Goal: Task Accomplishment & Management: Manage account settings

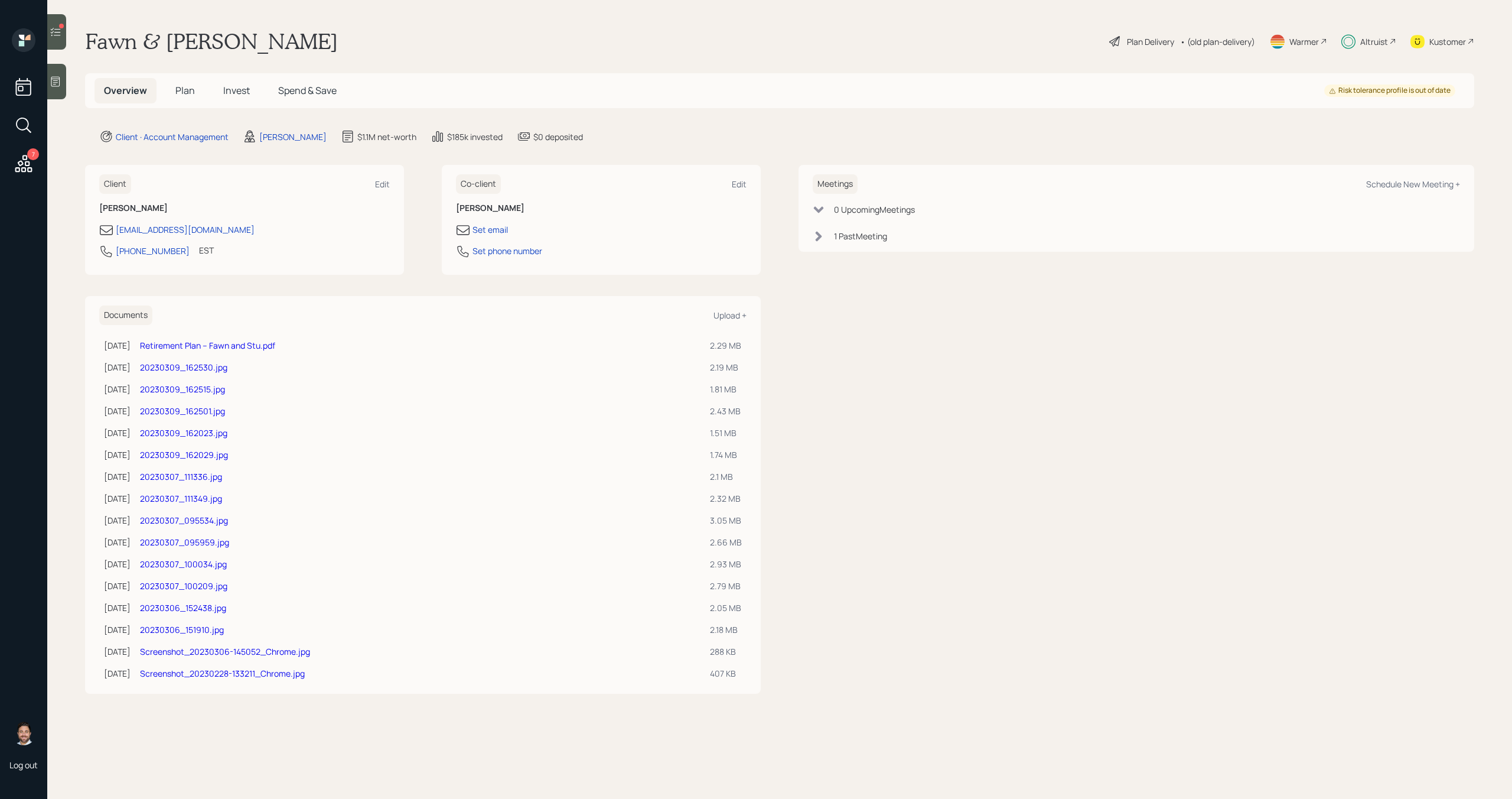
click at [237, 86] on span "Invest" at bounding box center [236, 90] width 26 height 13
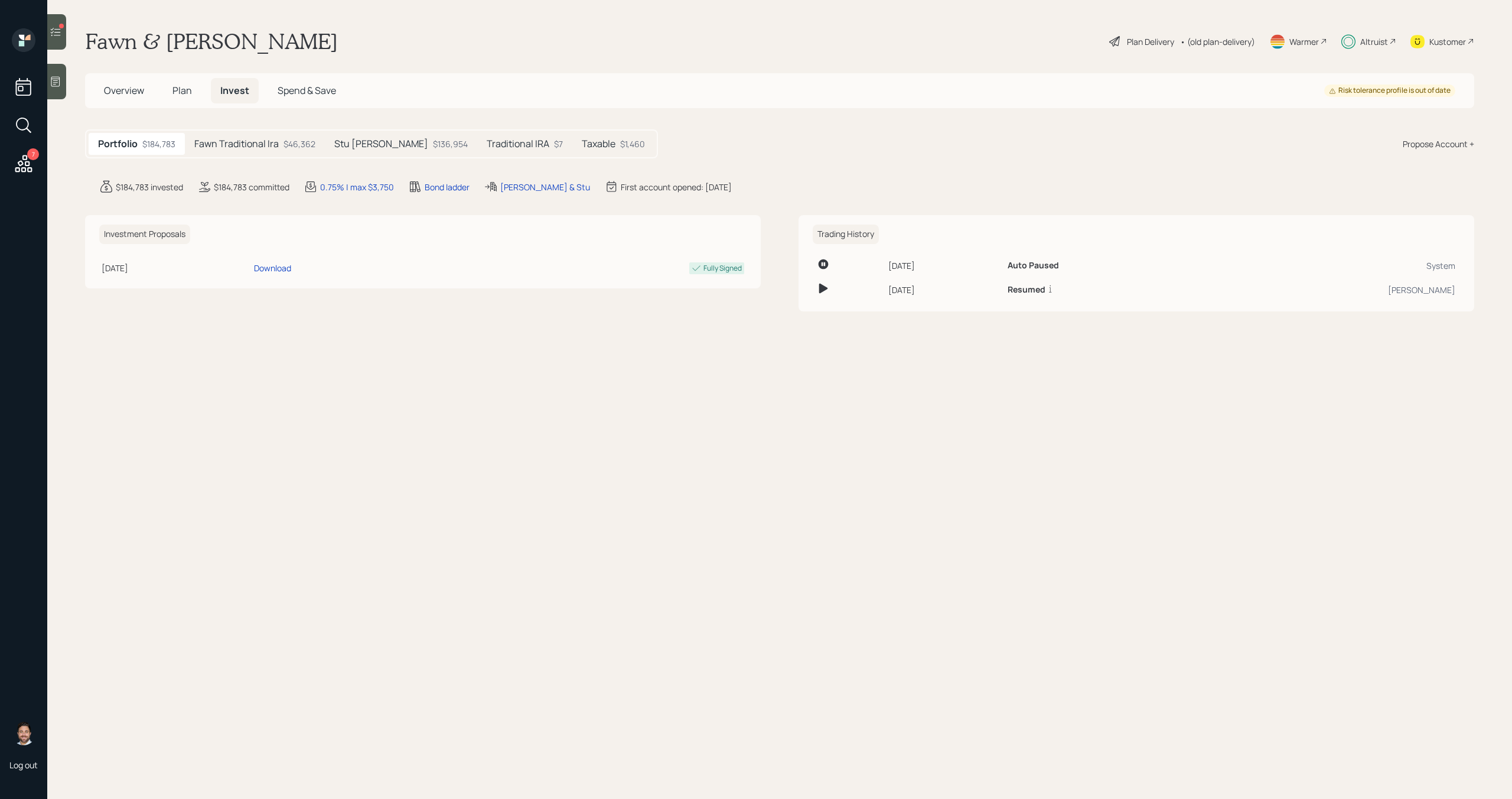
click at [256, 147] on h5 "Fawn Traditional Ira" at bounding box center [236, 143] width 85 height 11
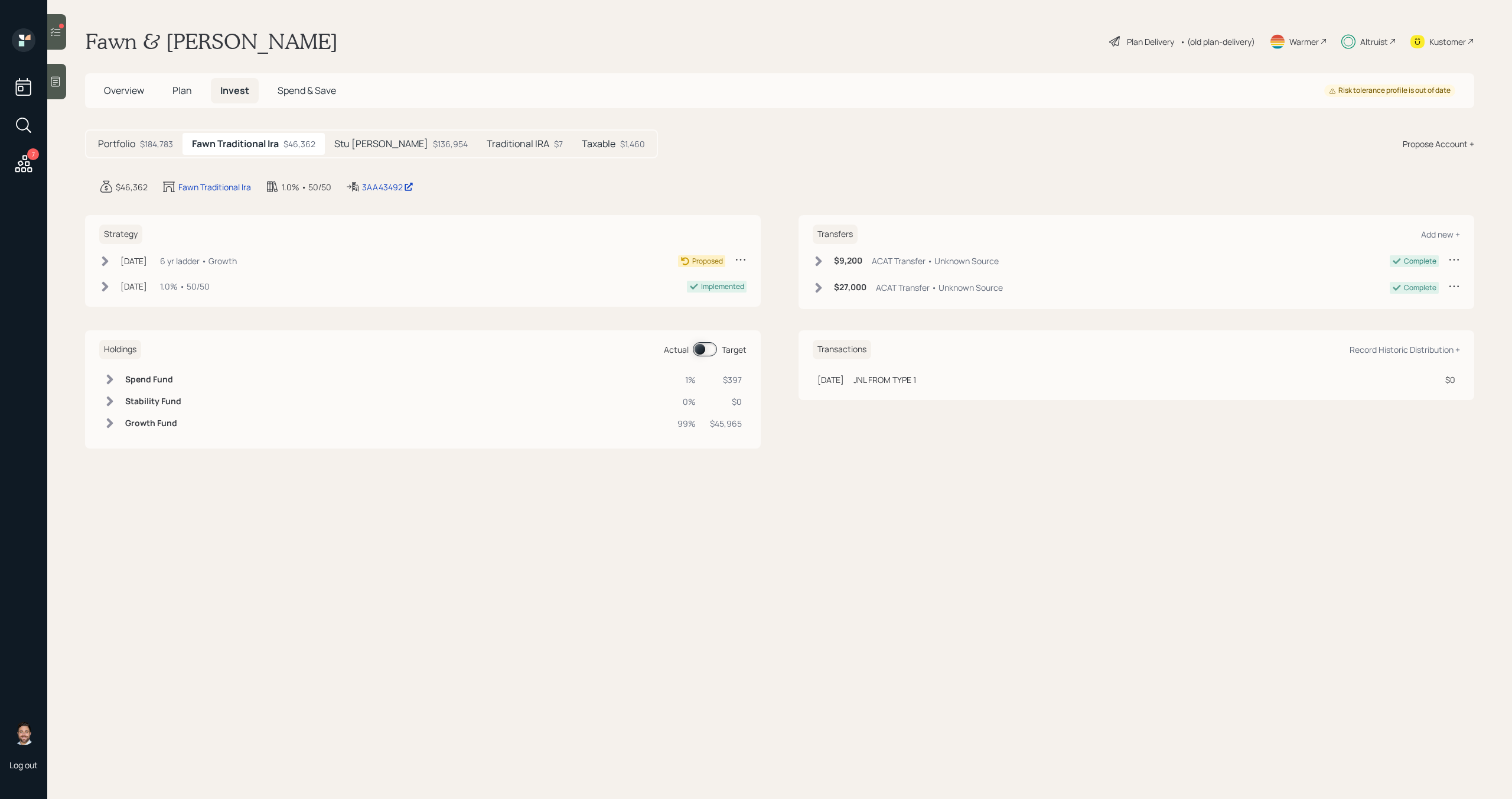
click at [53, 45] on div at bounding box center [57, 32] width 19 height 36
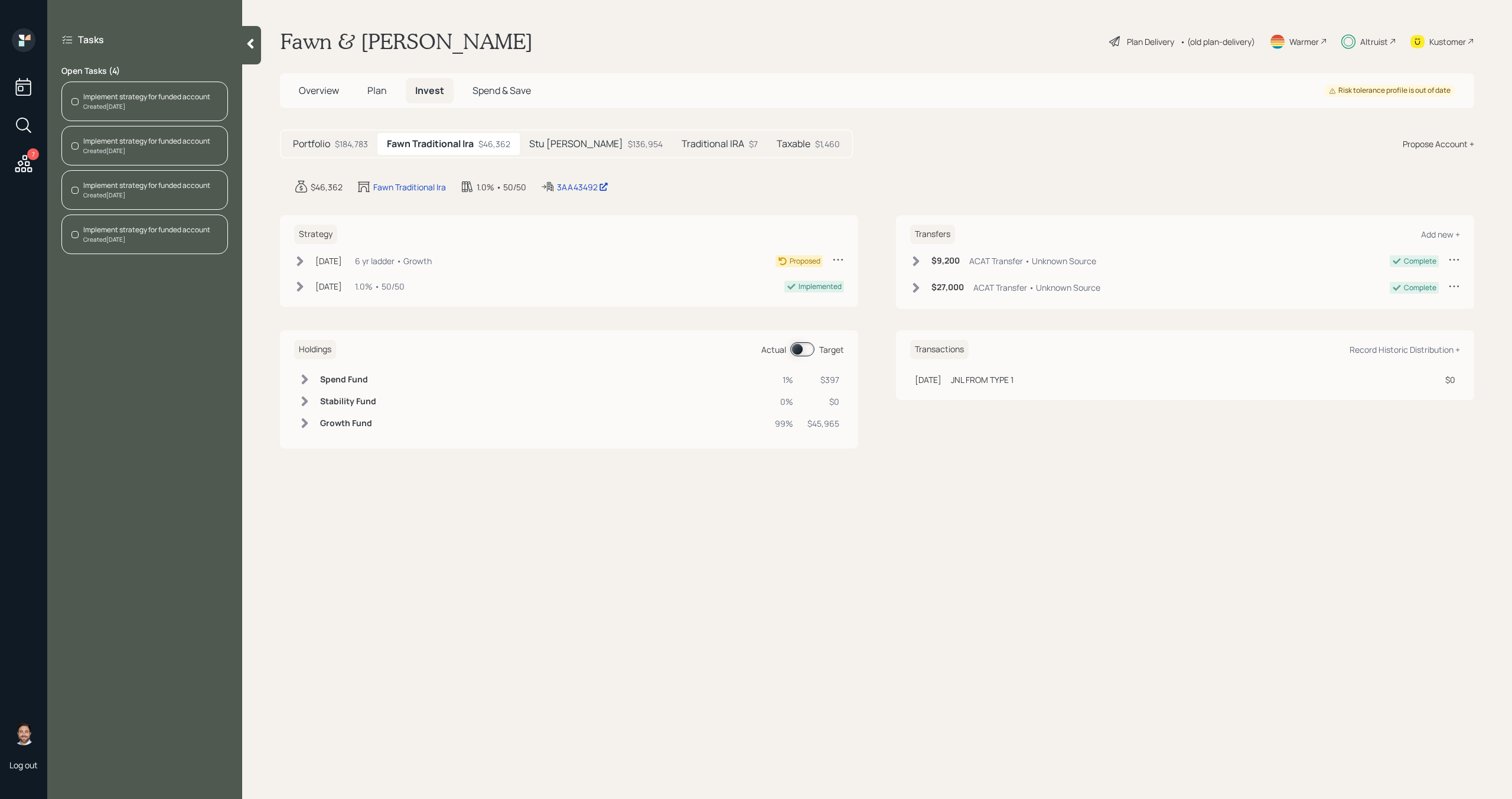
click at [580, 151] on div "Stu [PERSON_NAME] $136,954" at bounding box center [596, 144] width 152 height 22
click at [683, 140] on h5 "Traditional IRA" at bounding box center [714, 143] width 63 height 11
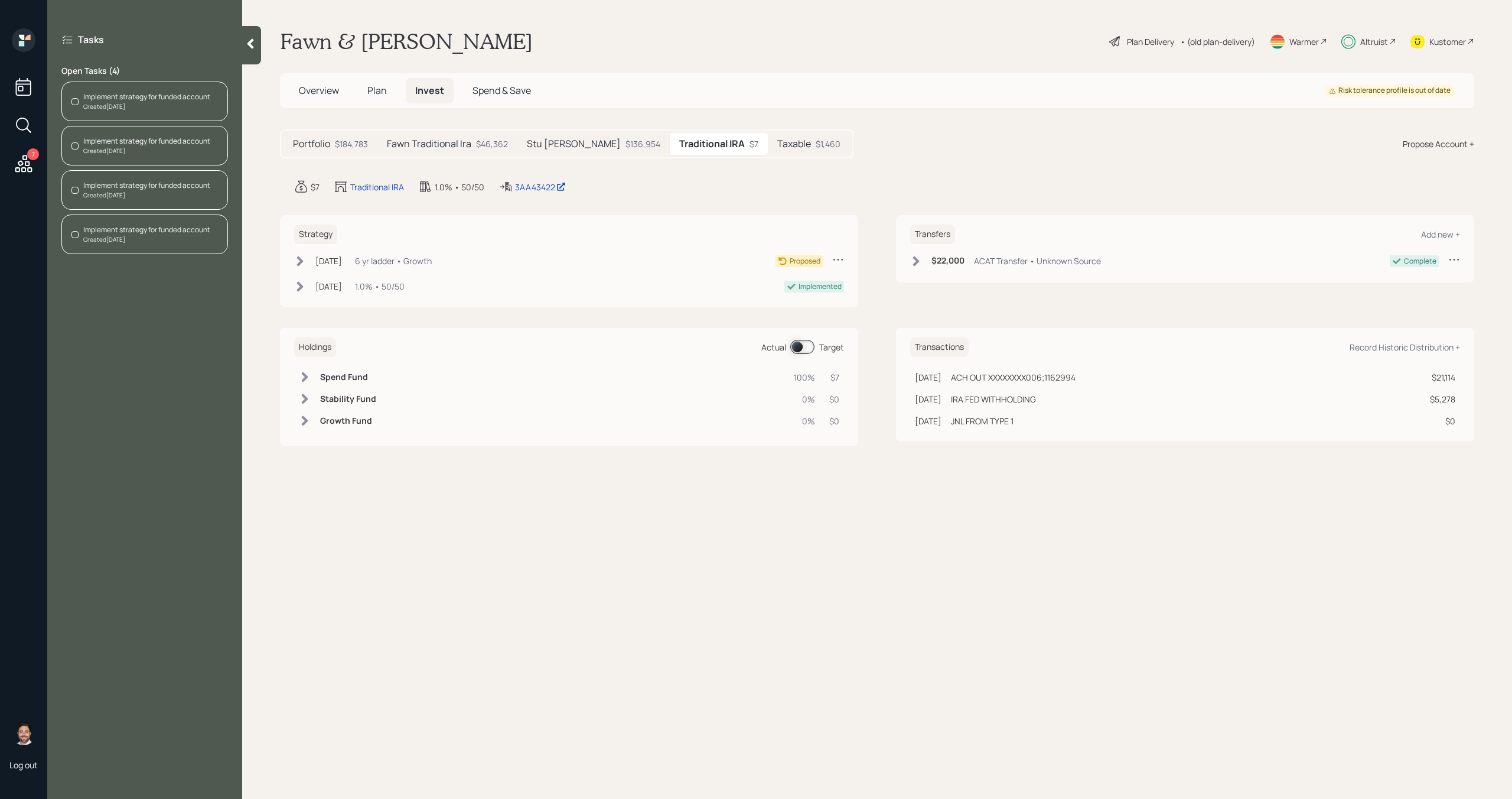
click at [816, 142] on div "$1,460" at bounding box center [828, 143] width 25 height 13
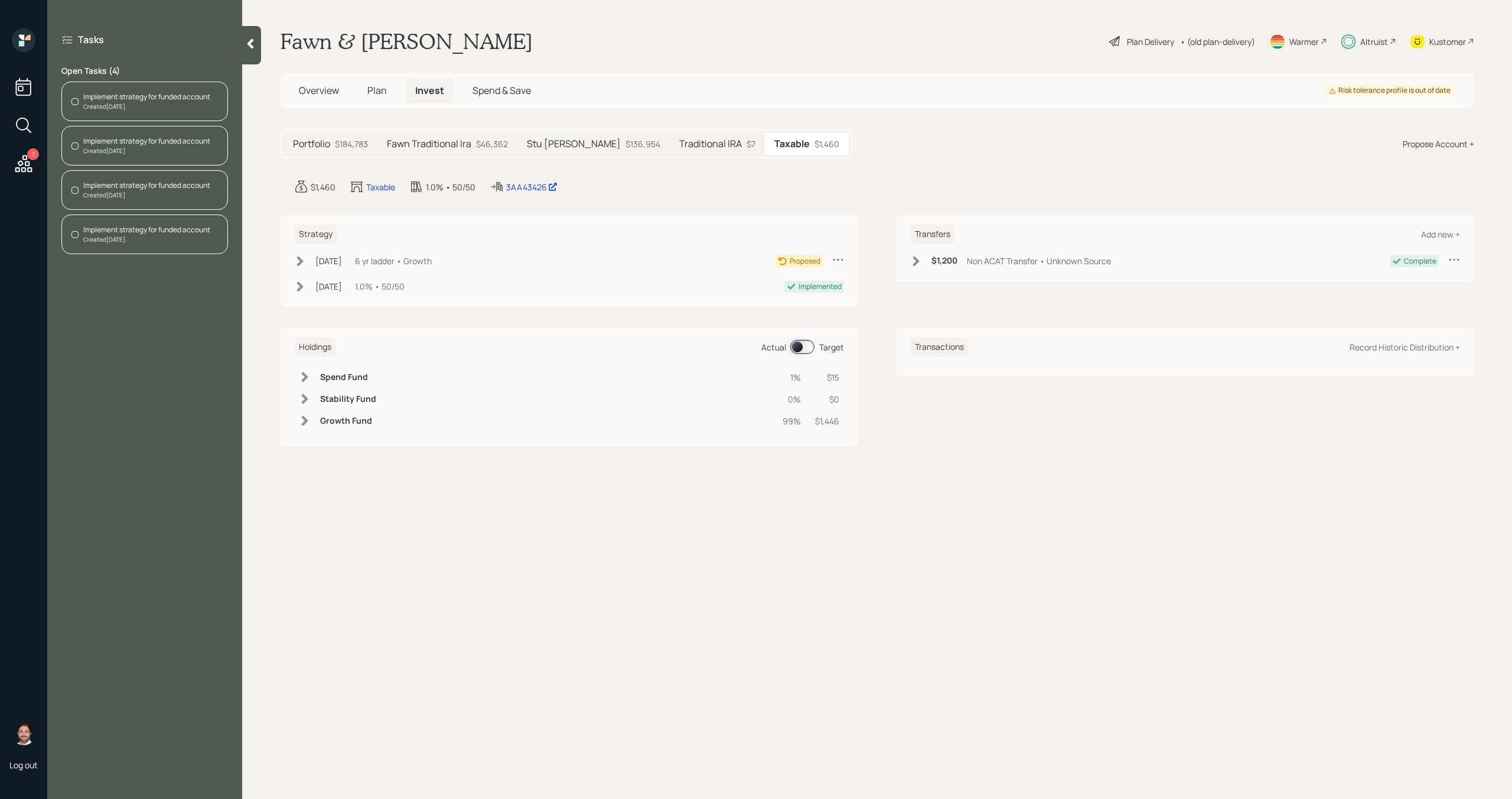
click at [460, 141] on h5 "Fawn Traditional Ira" at bounding box center [429, 143] width 85 height 11
click at [844, 258] on icon at bounding box center [838, 259] width 12 height 12
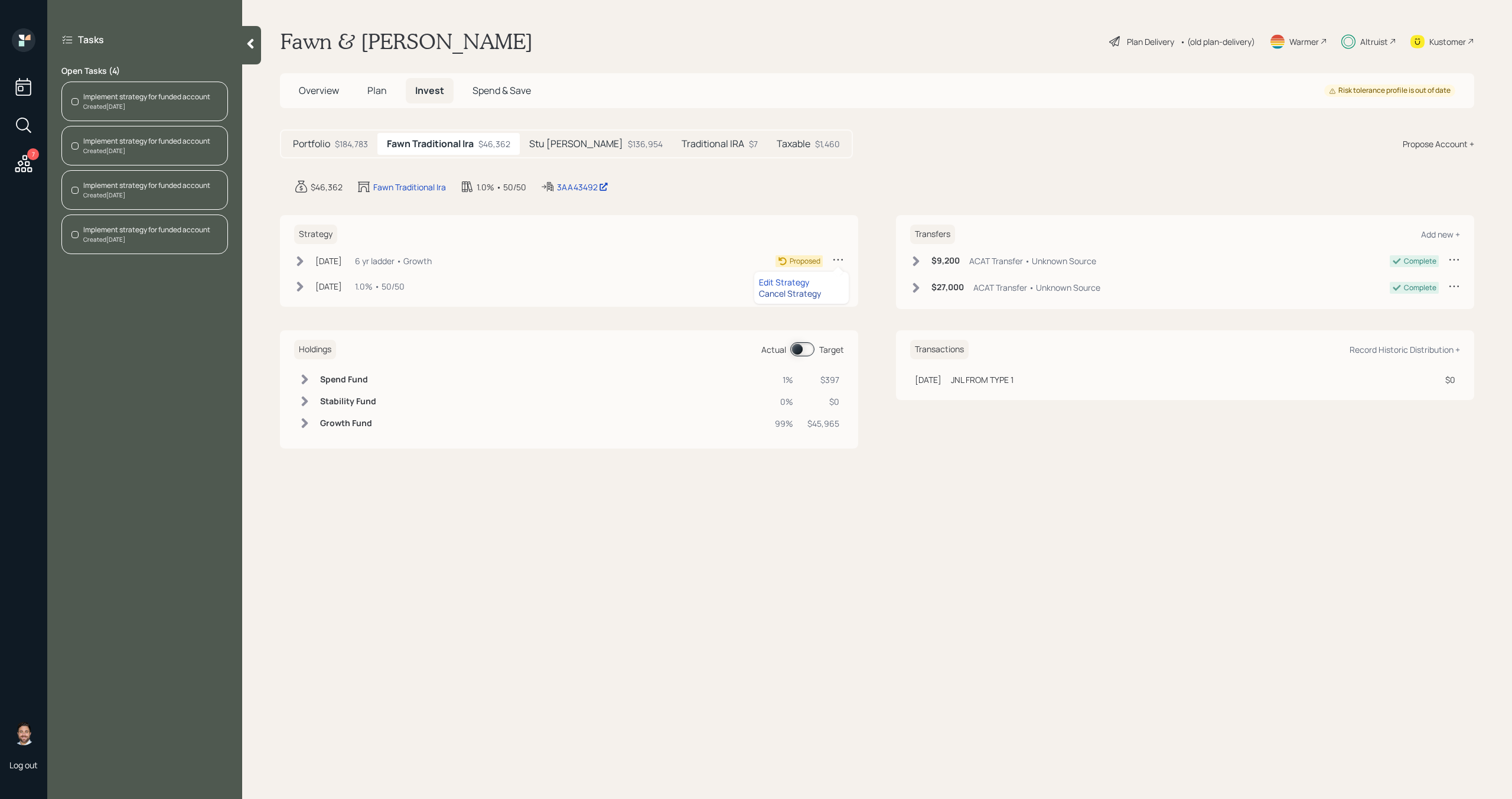
click at [795, 292] on div "Cancel Strategy" at bounding box center [801, 293] width 85 height 11
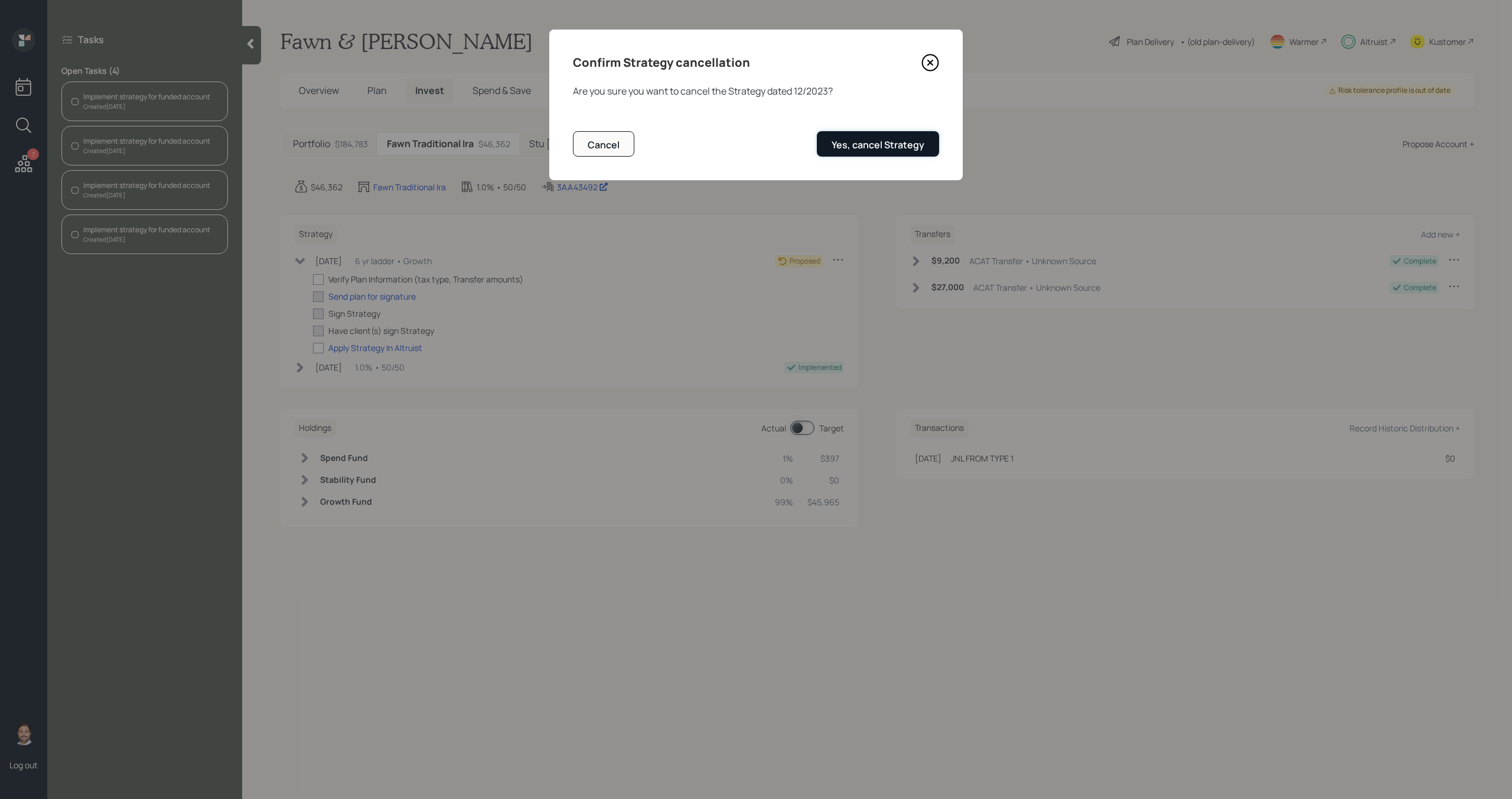
click at [856, 145] on div "Yes, cancel Strategy" at bounding box center [878, 144] width 92 height 13
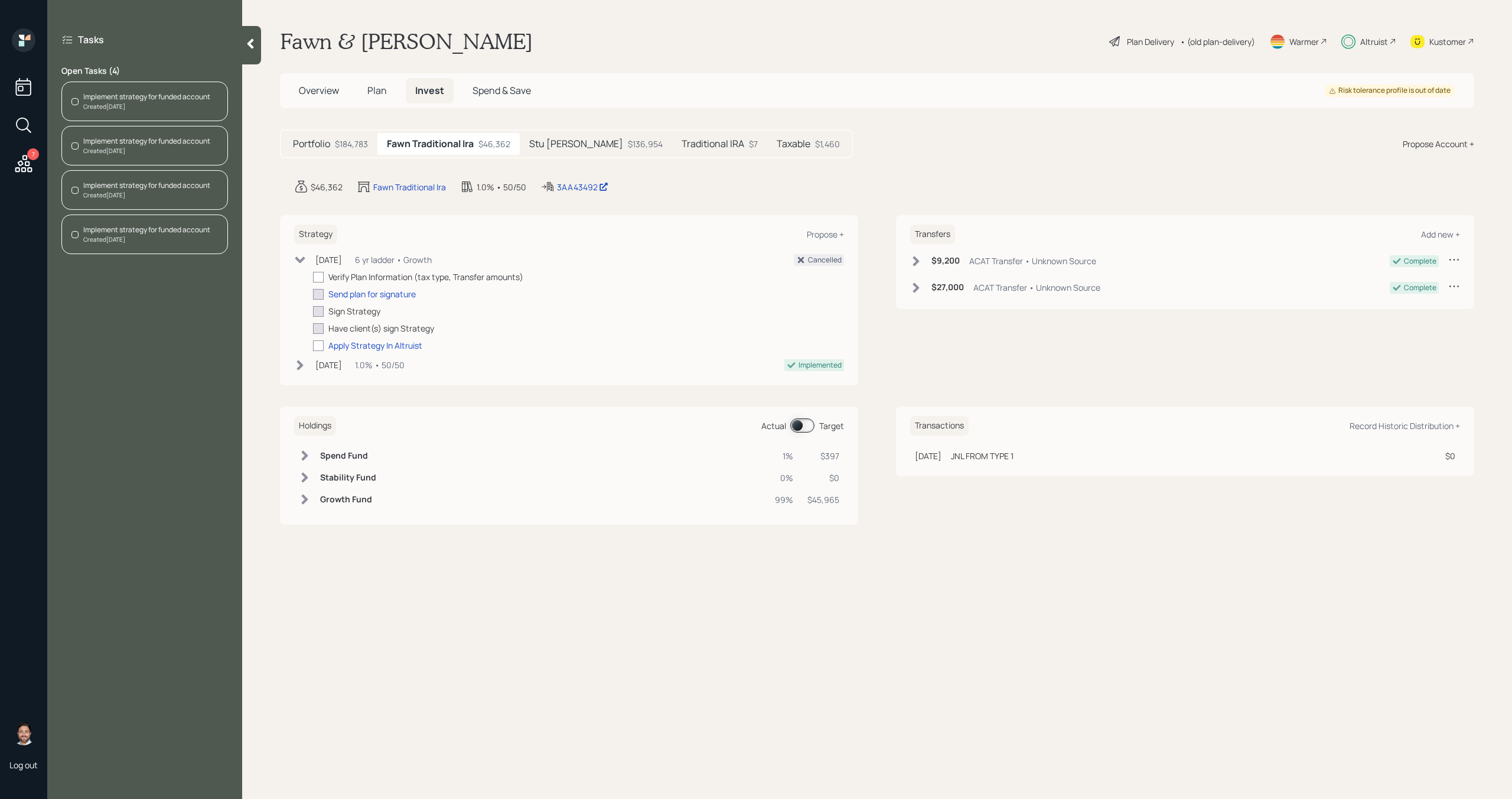
click at [561, 136] on div "Stu [PERSON_NAME] $136,954" at bounding box center [596, 144] width 152 height 22
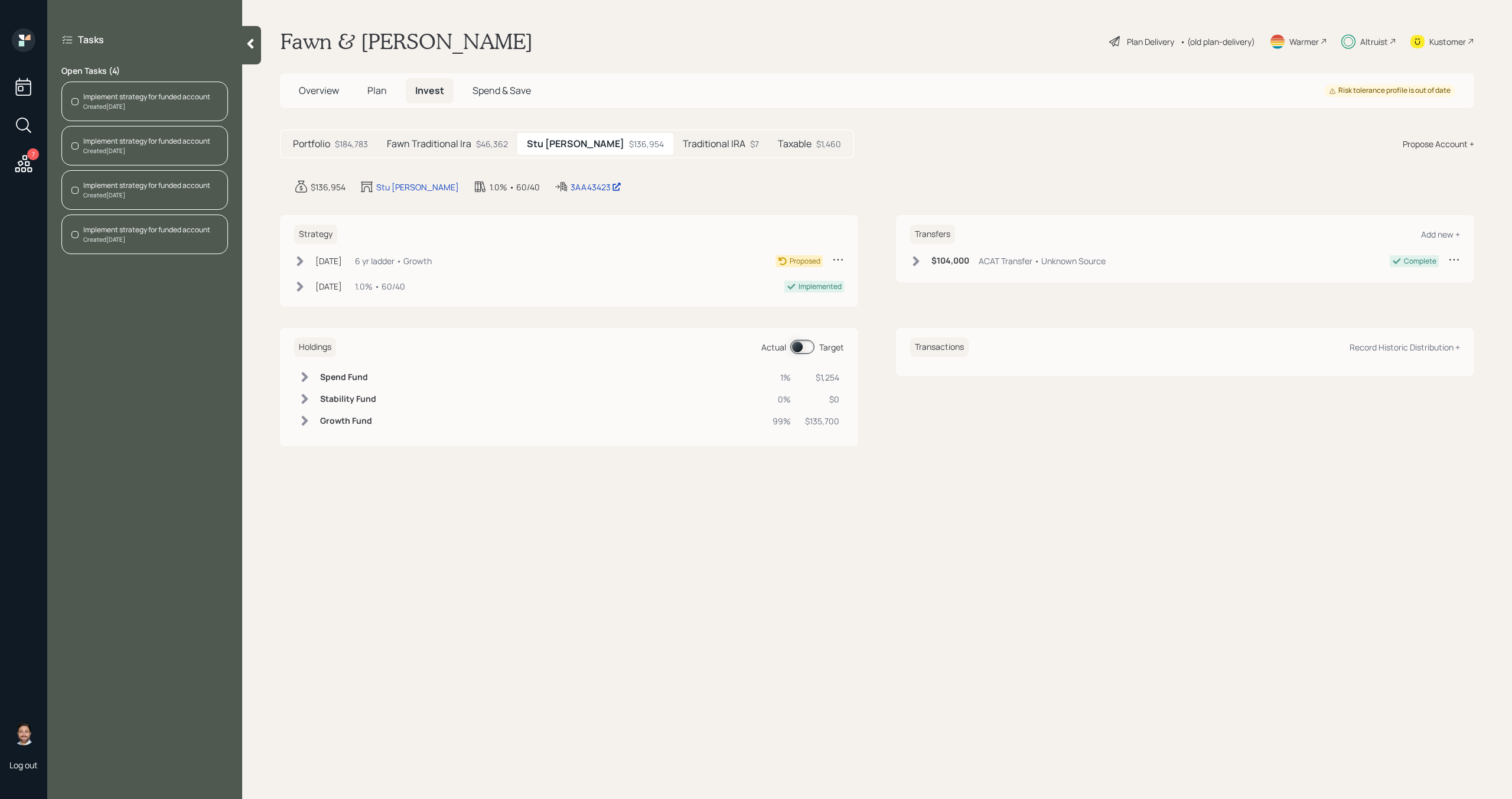
click at [836, 259] on icon at bounding box center [838, 259] width 12 height 12
click at [805, 294] on div "Cancel Strategy" at bounding box center [801, 293] width 85 height 11
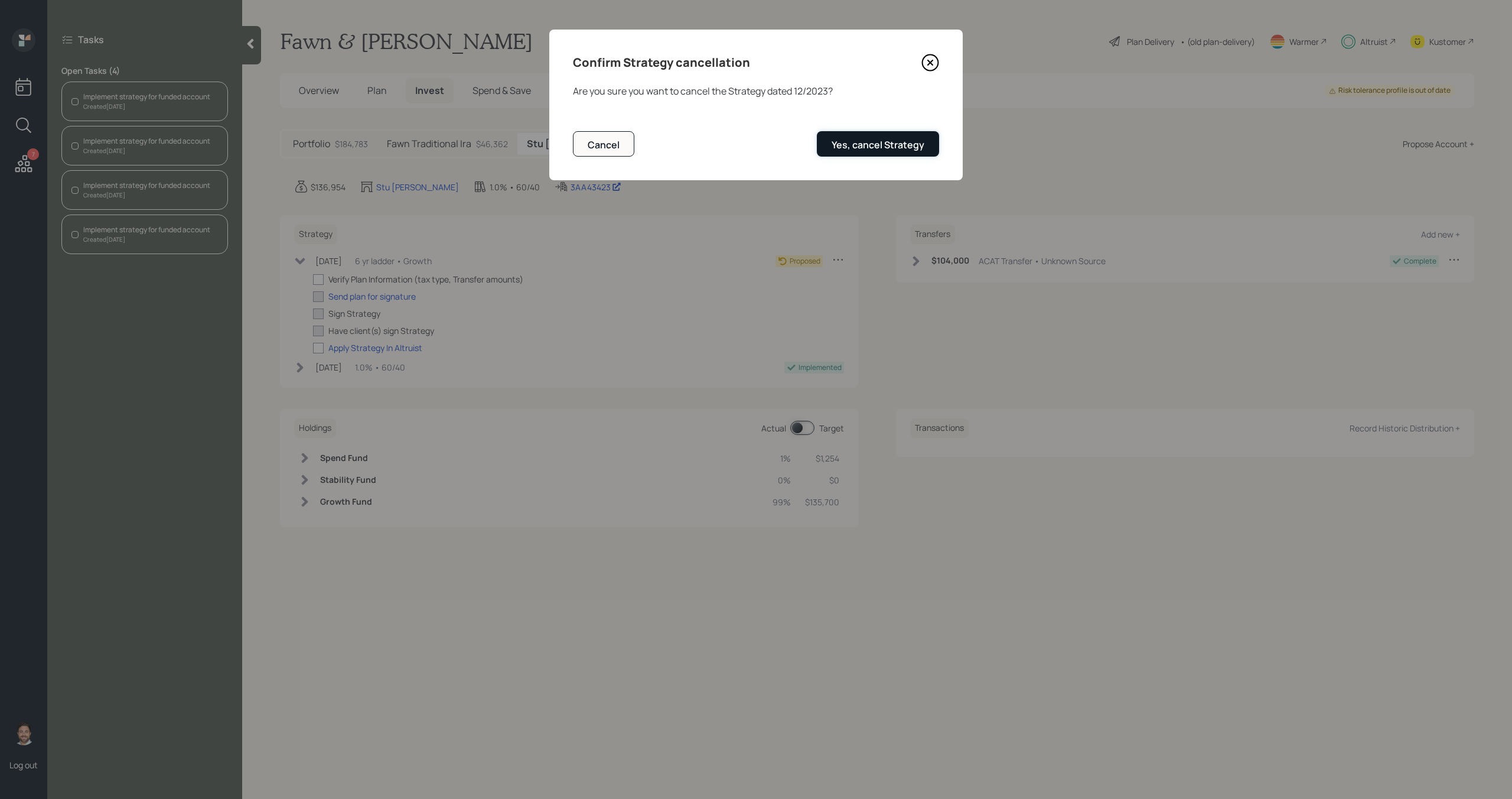
click at [874, 140] on div "Yes, cancel Strategy" at bounding box center [878, 144] width 92 height 13
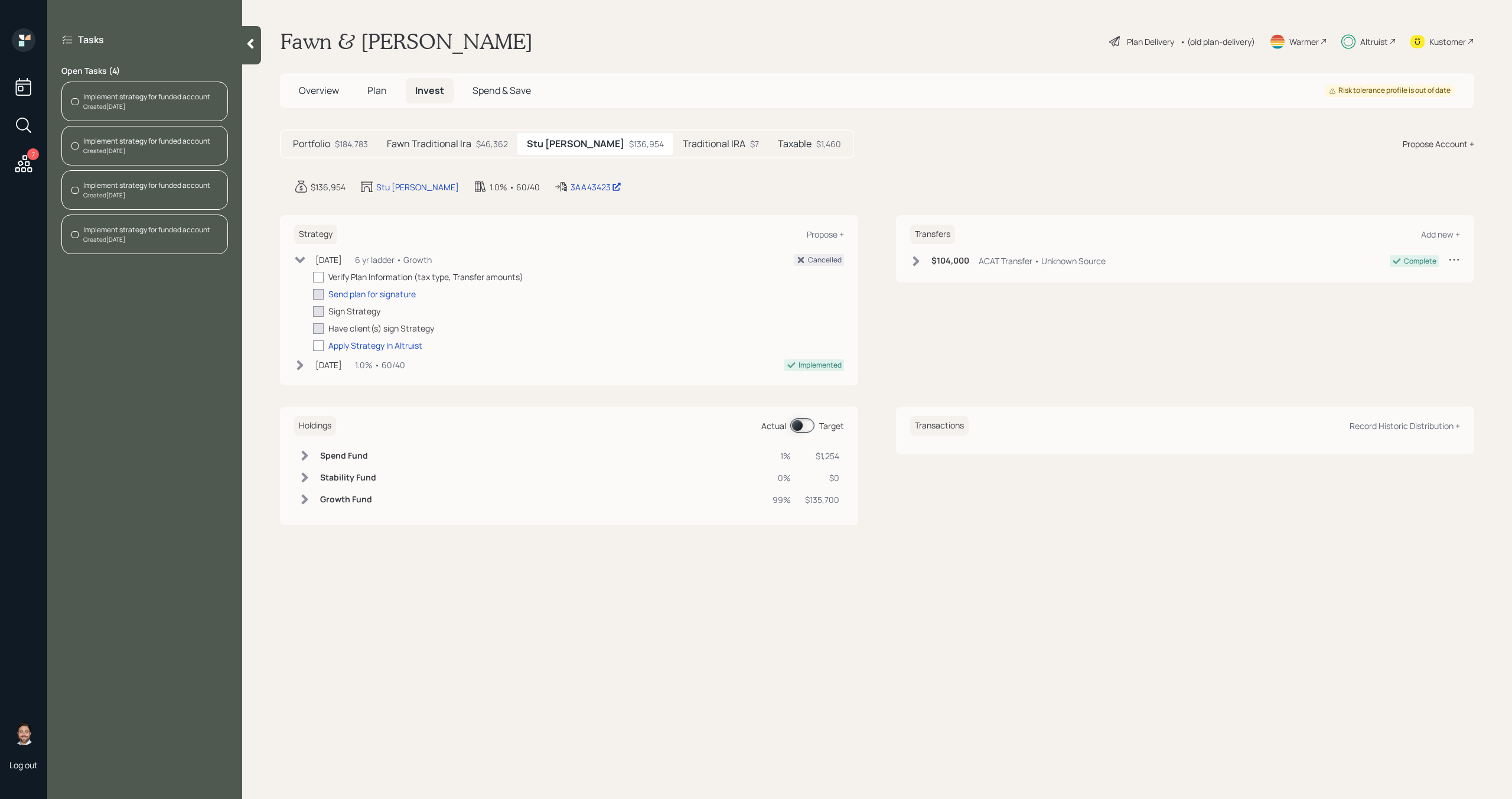
click at [683, 141] on h5 "Traditional IRA" at bounding box center [714, 143] width 63 height 11
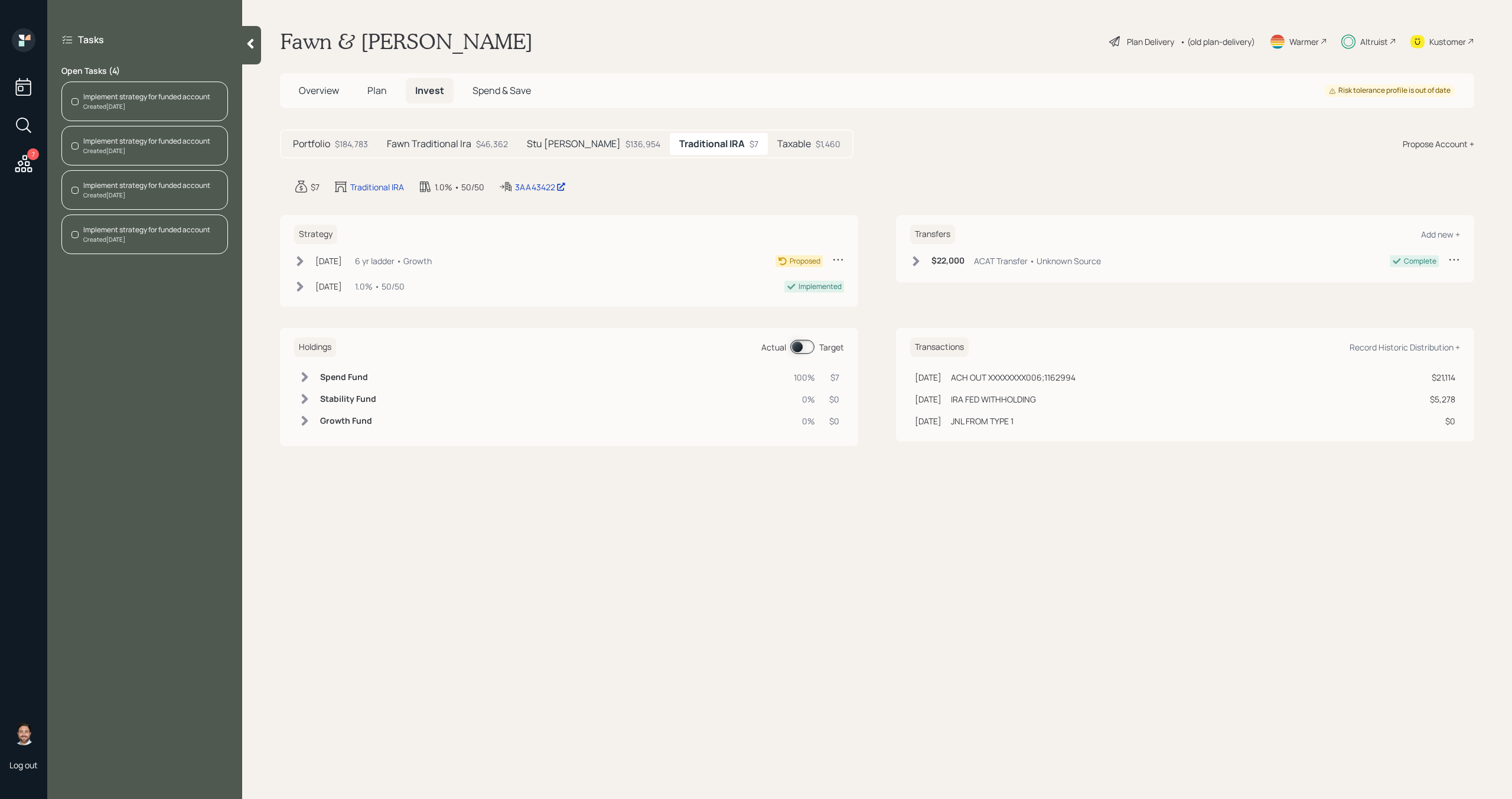
click at [841, 258] on icon at bounding box center [838, 259] width 9 height 2
click at [800, 296] on div "Cancel Strategy" at bounding box center [801, 293] width 85 height 11
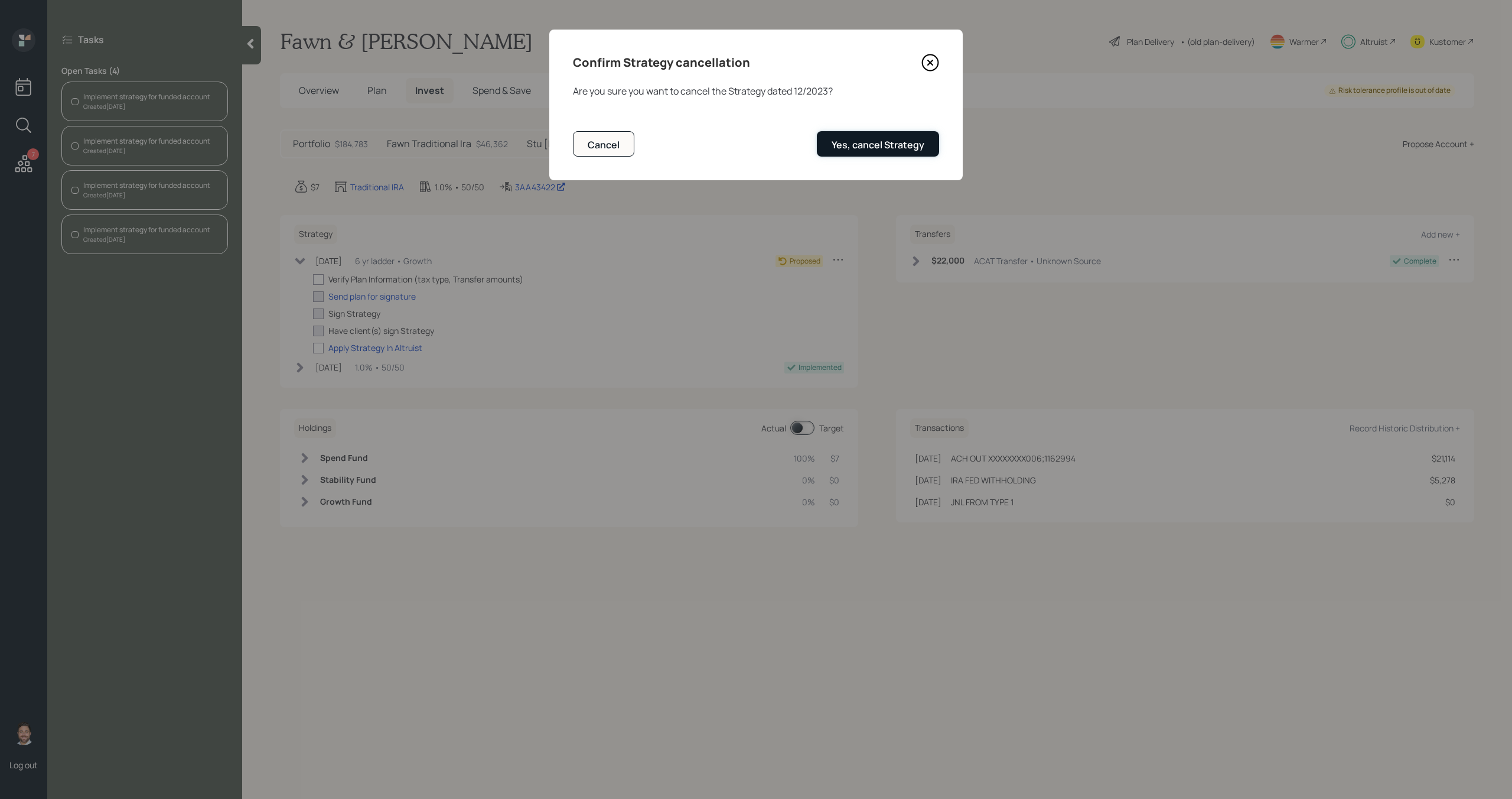
click at [895, 141] on div "Yes, cancel Strategy" at bounding box center [878, 144] width 92 height 13
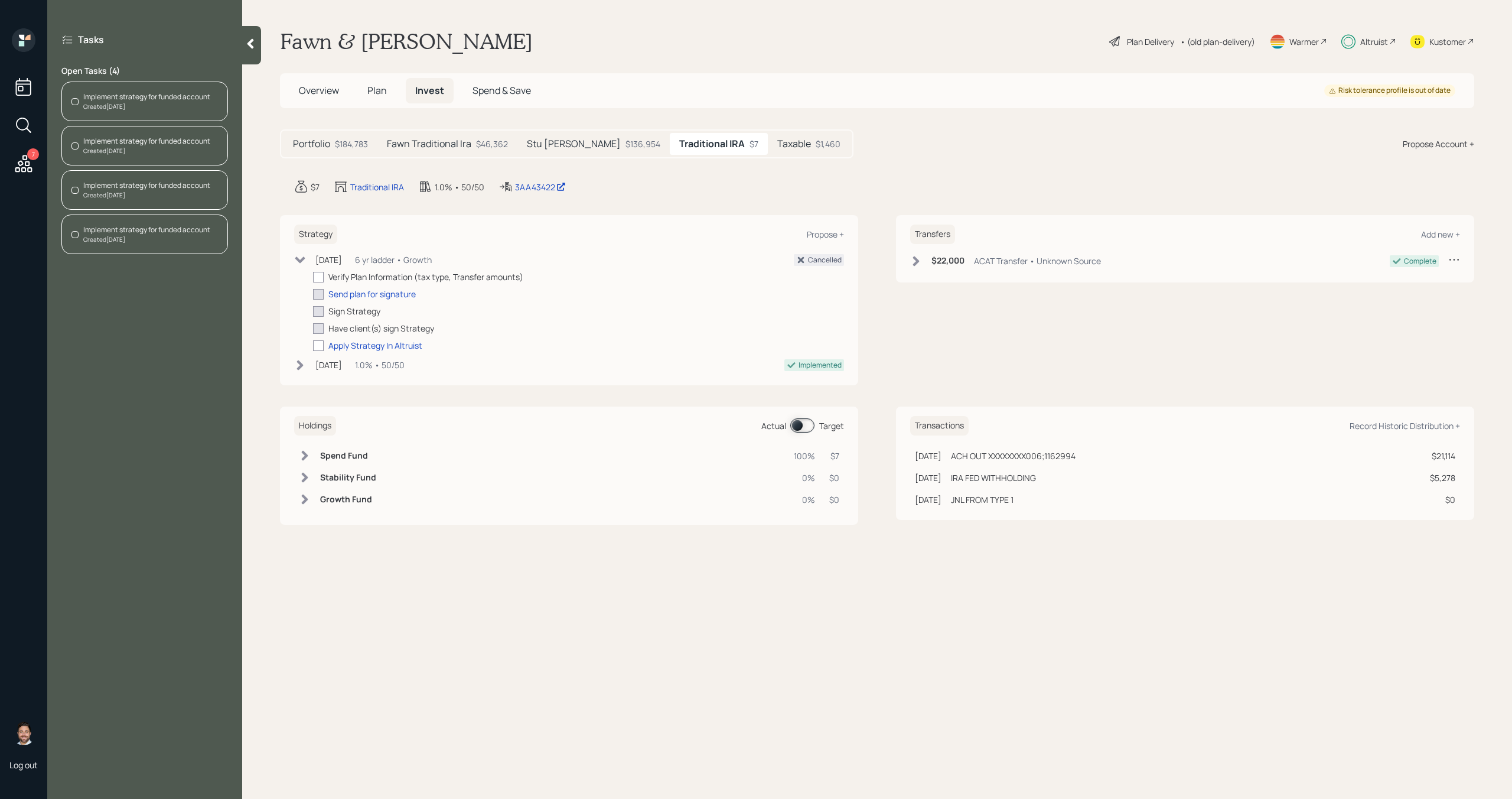
click at [780, 151] on div "Taxable $1,460" at bounding box center [808, 144] width 82 height 22
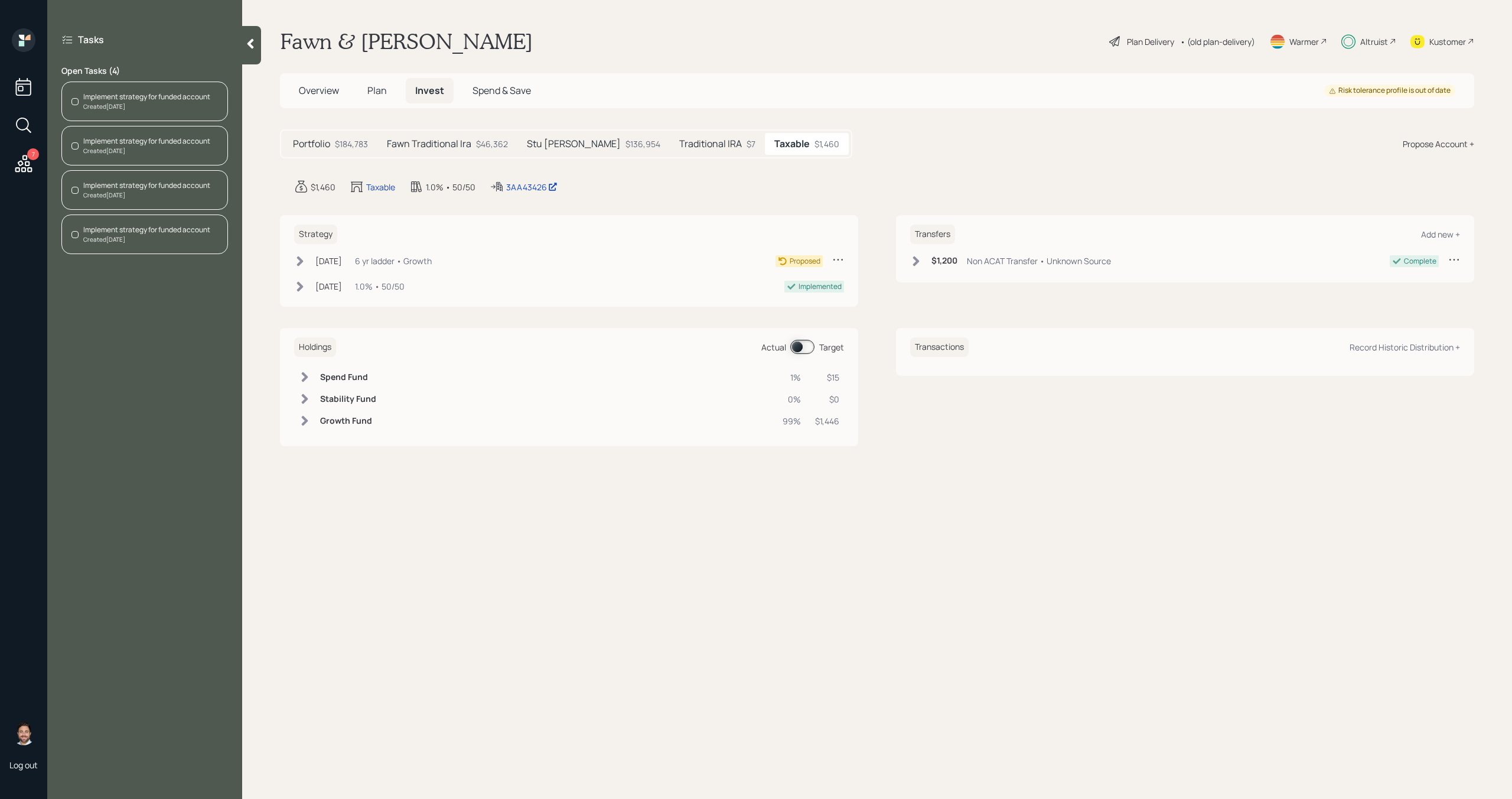
click at [837, 260] on icon at bounding box center [838, 259] width 12 height 12
click at [807, 296] on div "Cancel Strategy" at bounding box center [801, 293] width 85 height 11
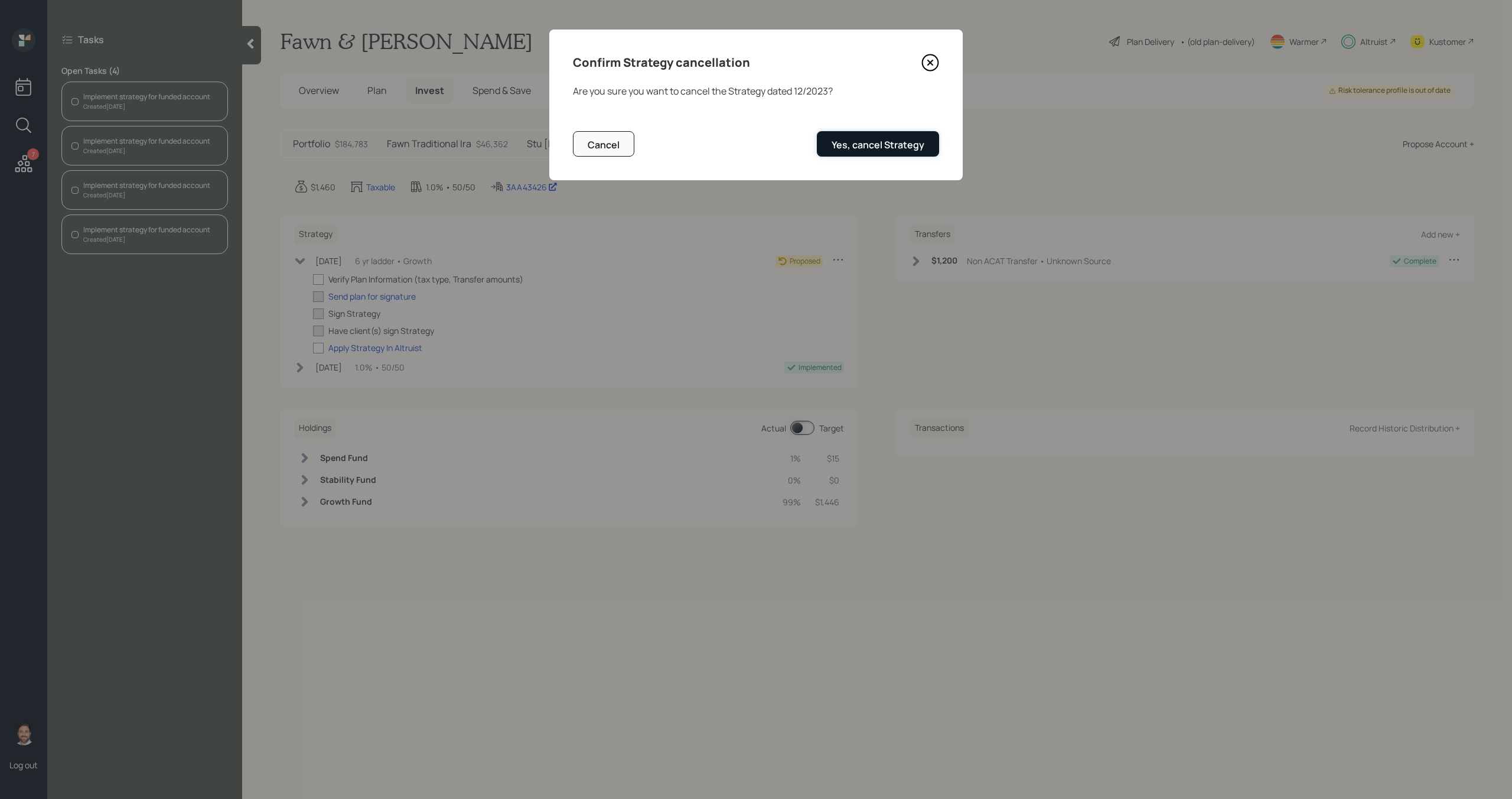
click at [892, 150] on div "Yes, cancel Strategy" at bounding box center [878, 144] width 92 height 13
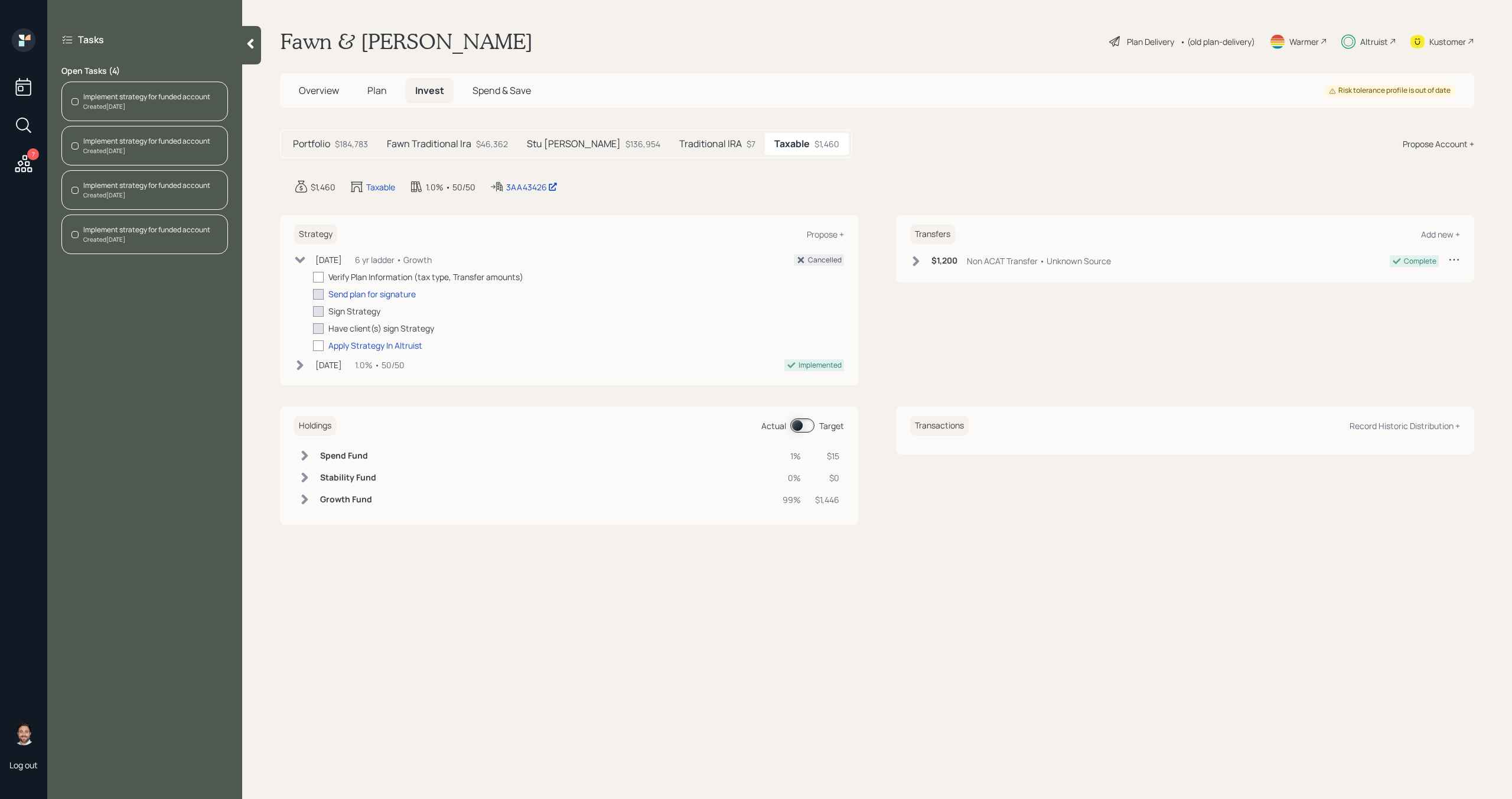
click at [246, 50] on div at bounding box center [252, 45] width 19 height 38
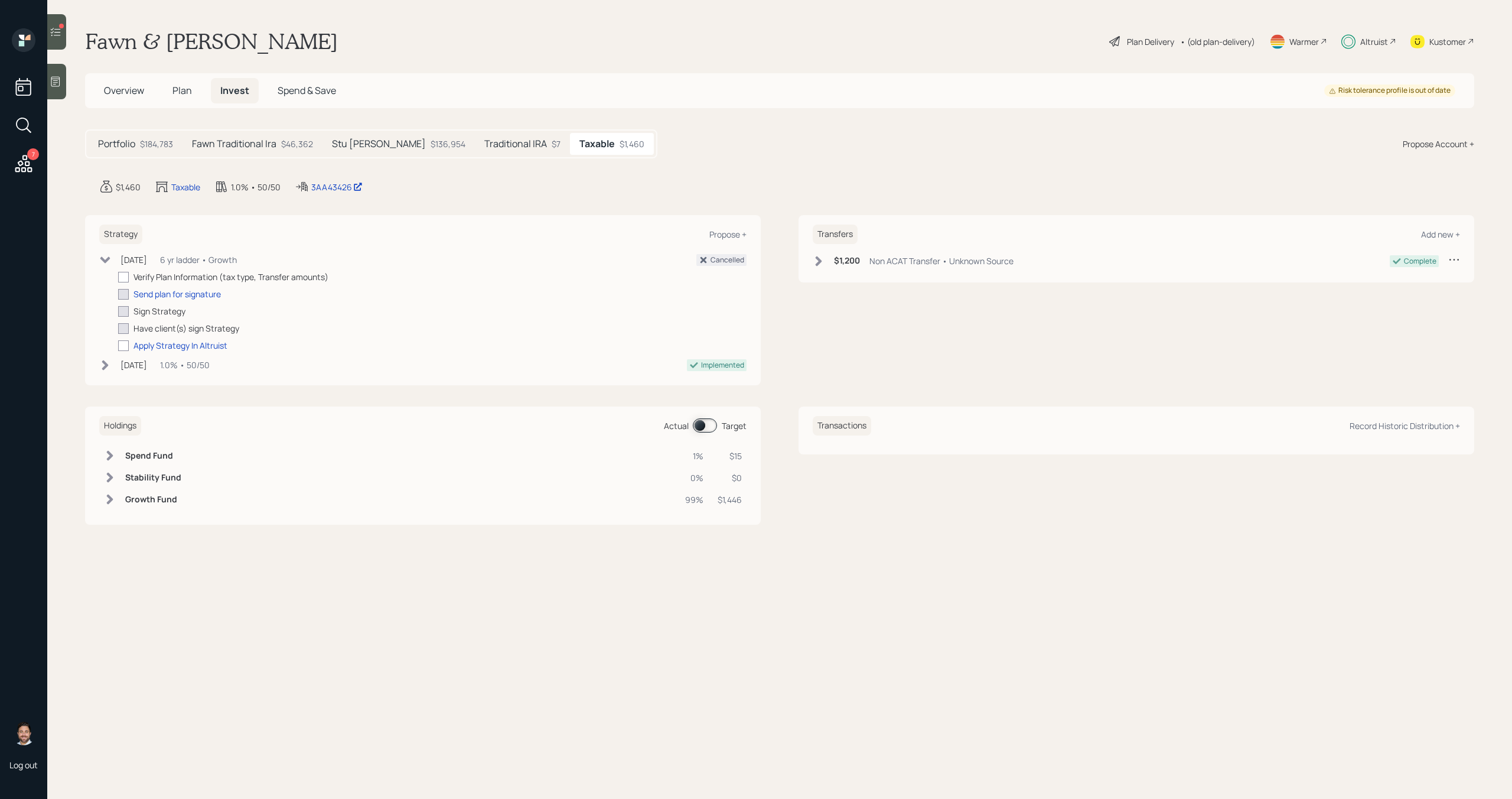
click at [24, 158] on icon at bounding box center [24, 164] width 17 height 17
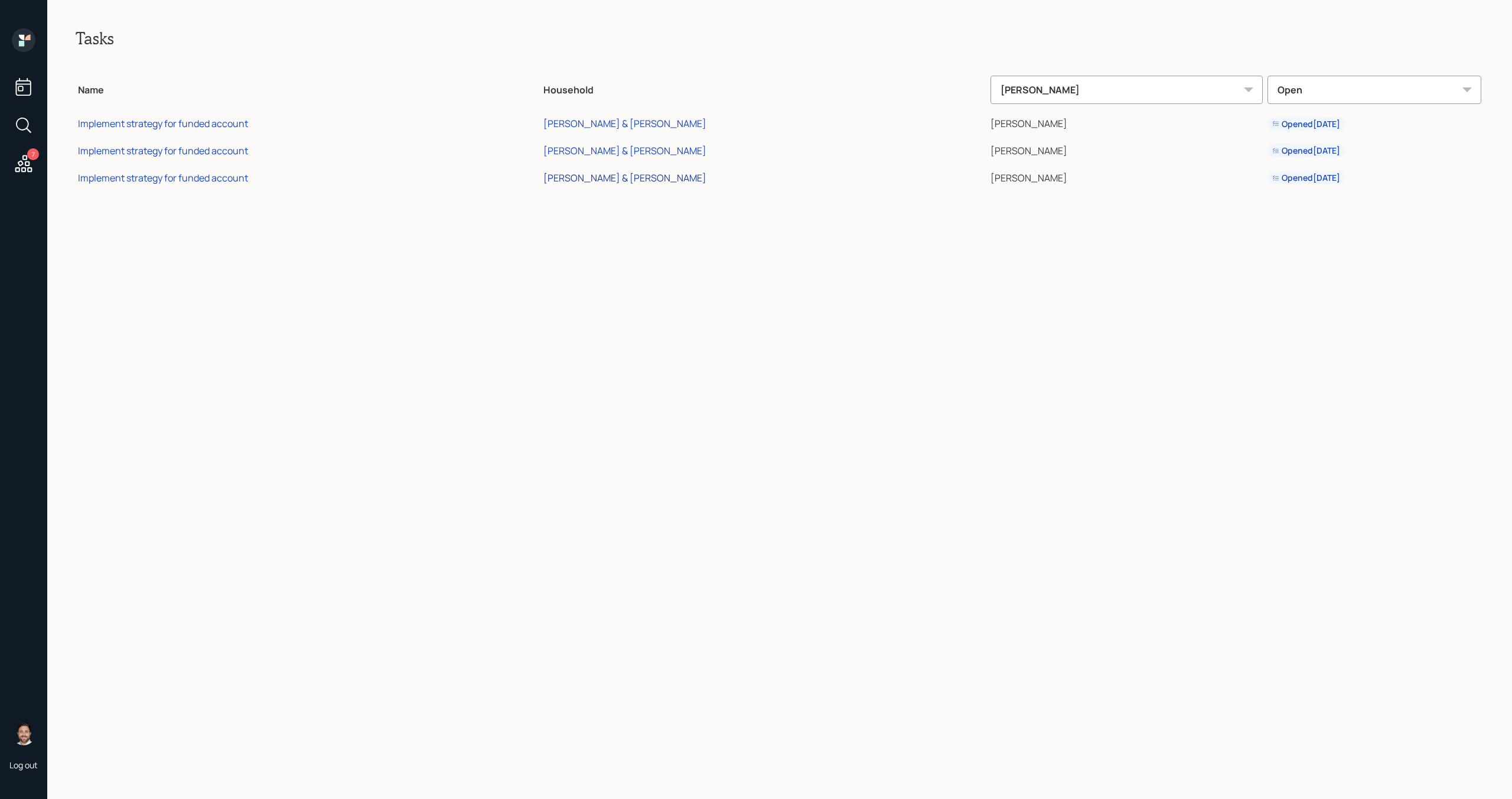
click at [652, 176] on div "[PERSON_NAME] & [PERSON_NAME]" at bounding box center [624, 177] width 163 height 13
